Goal: Task Accomplishment & Management: Use online tool/utility

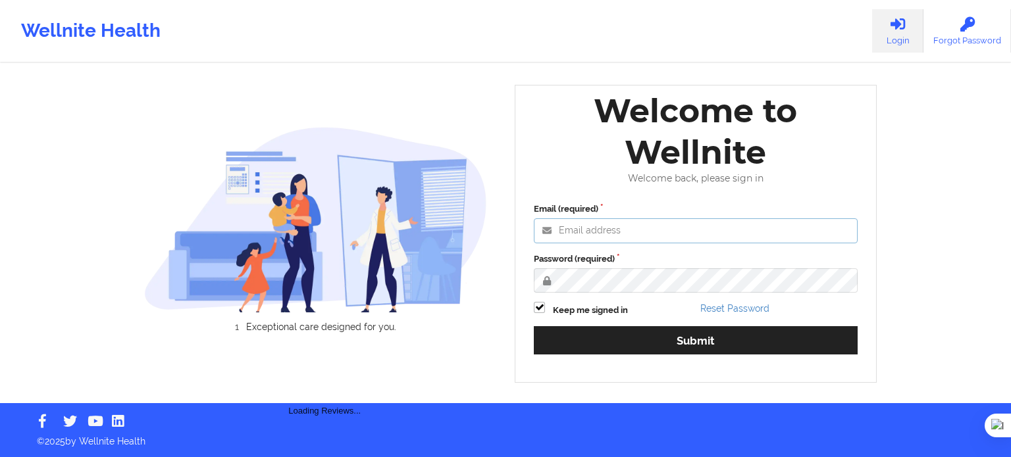
type input "[EMAIL_ADDRESS][DOMAIN_NAME]"
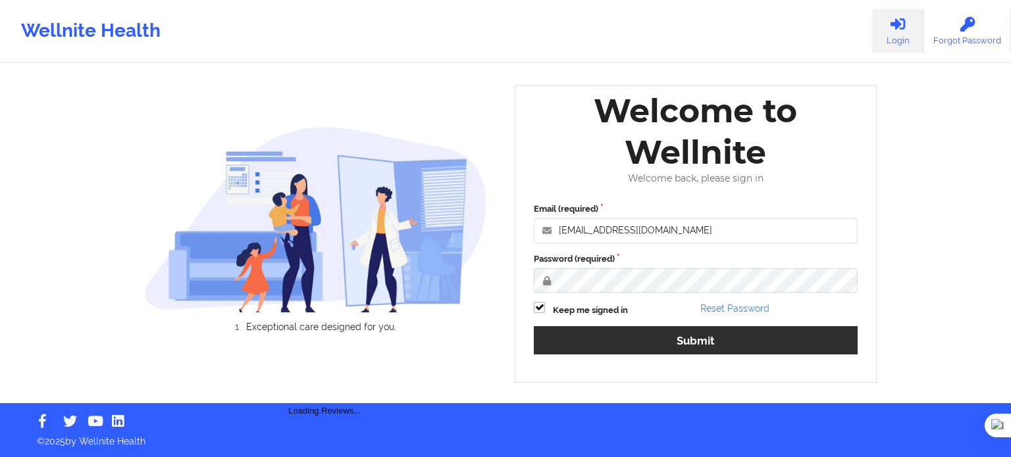
click at [716, 357] on div "Email (required) [EMAIL_ADDRESS][DOMAIN_NAME] Password (required) Keep me signe…" at bounding box center [696, 284] width 342 height 180
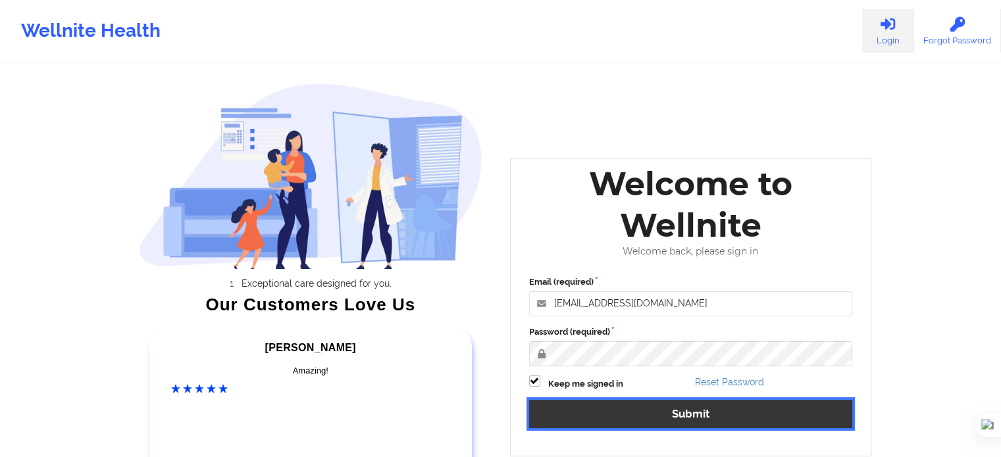
click at [676, 421] on button "Submit" at bounding box center [691, 414] width 324 height 28
